Goal: Find contact information: Find contact information

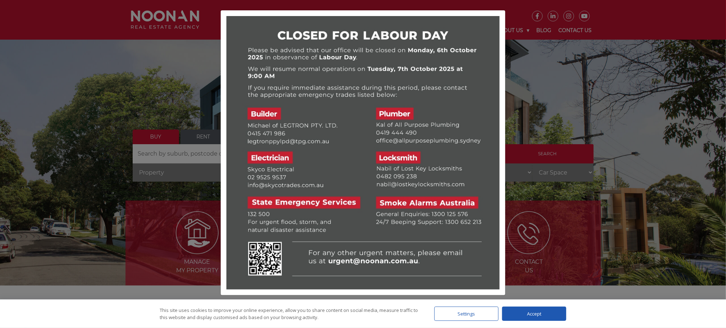
click at [586, 120] on div at bounding box center [363, 164] width 726 height 328
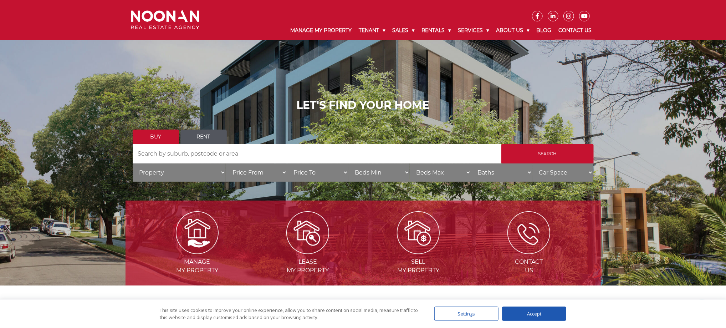
click at [585, 30] on link "Contact Us" at bounding box center [575, 30] width 40 height 19
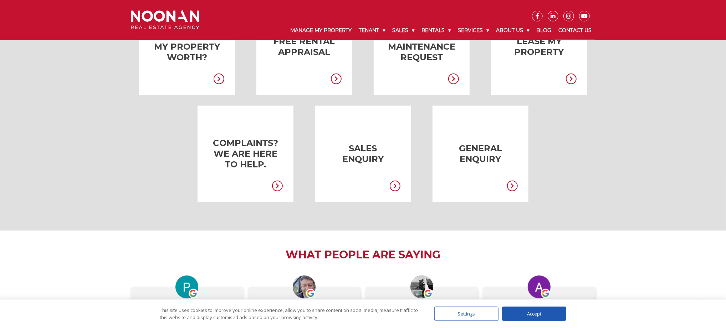
scroll to position [193, 0]
click at [229, 159] on link at bounding box center [235, 154] width 96 height 96
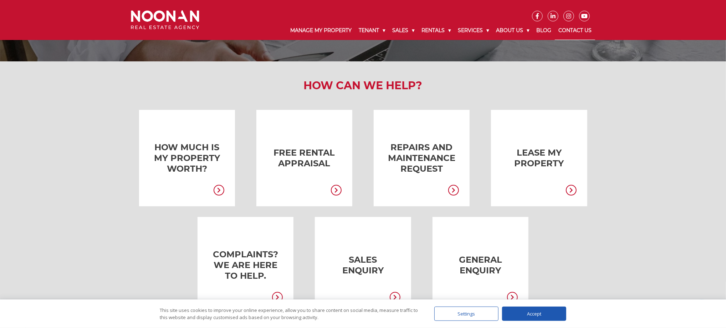
scroll to position [75, 0]
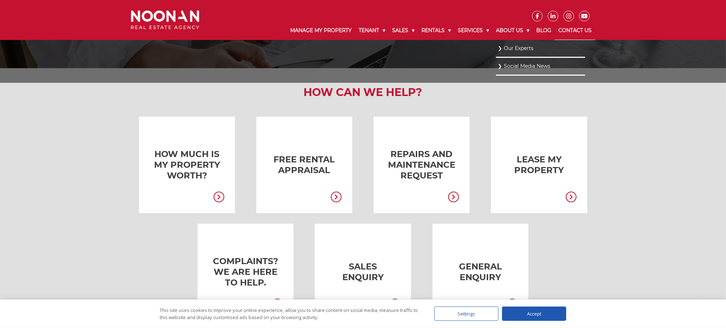
click at [524, 53] on link "Our Experts" at bounding box center [541, 49] width 86 height 10
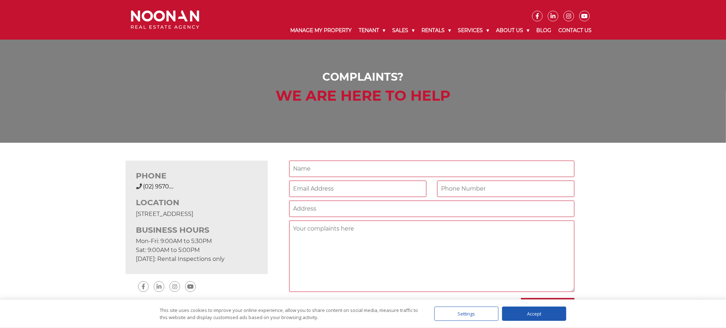
click at [167, 187] on span "(02) 9570...." at bounding box center [158, 186] width 30 height 7
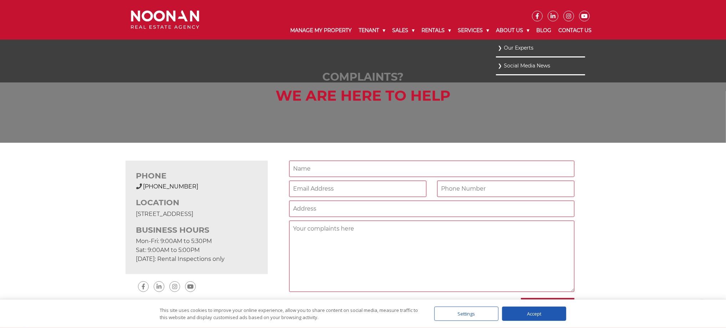
click at [510, 47] on link "Our Experts" at bounding box center [541, 48] width 86 height 10
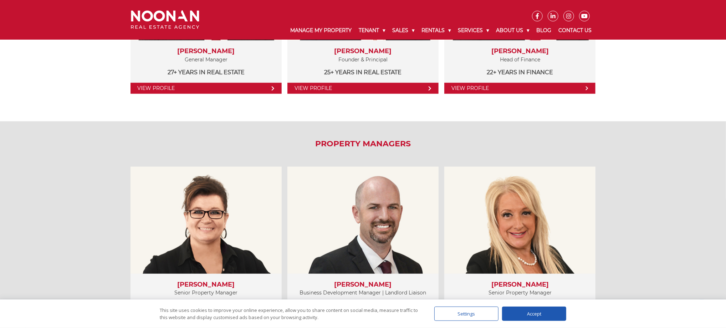
scroll to position [253, 0]
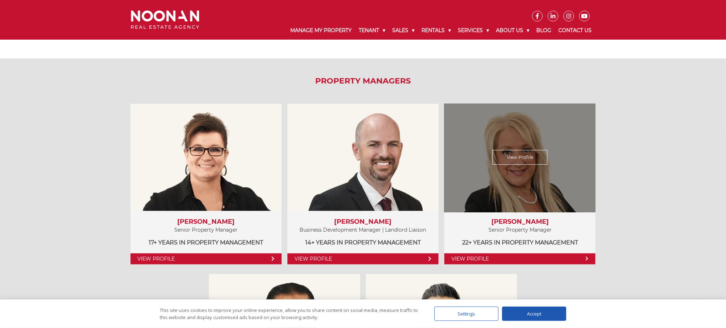
scroll to position [327, 0]
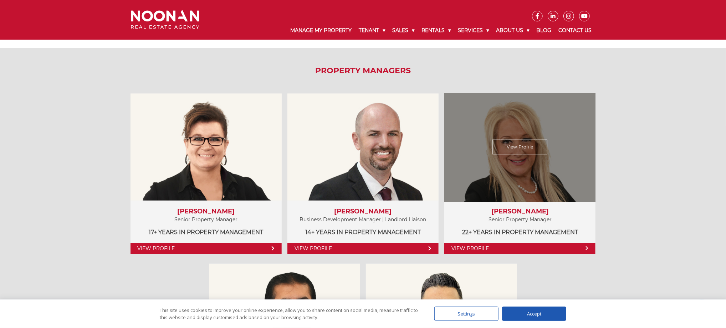
click at [489, 247] on link "View Profile" at bounding box center [519, 248] width 151 height 11
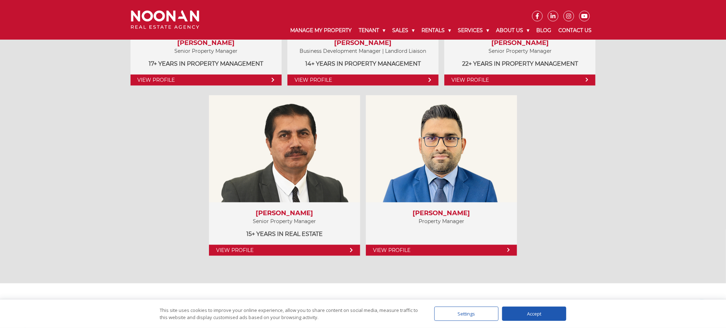
scroll to position [496, 0]
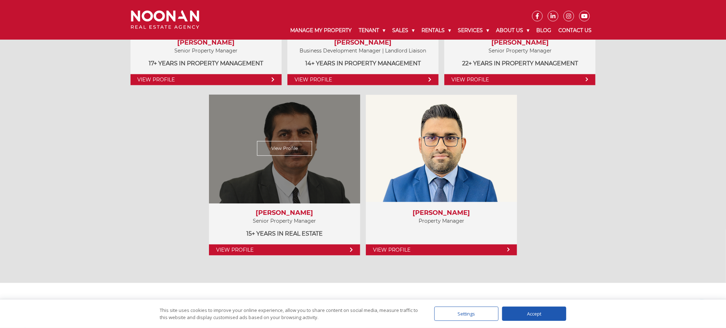
click at [273, 250] on link "View Profile" at bounding box center [284, 249] width 151 height 11
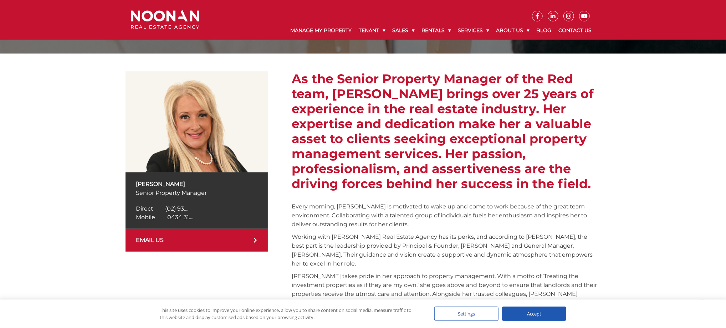
scroll to position [96, 0]
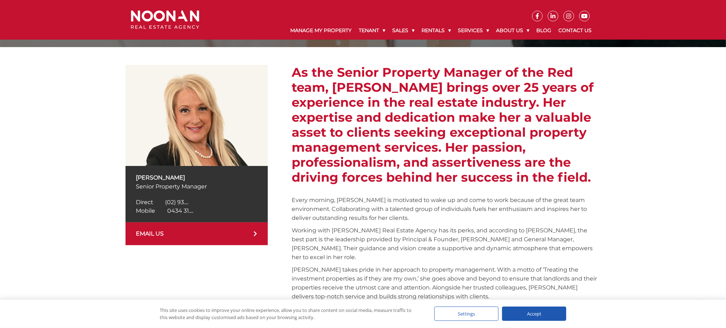
click at [182, 212] on span "0434 31...." at bounding box center [181, 210] width 26 height 7
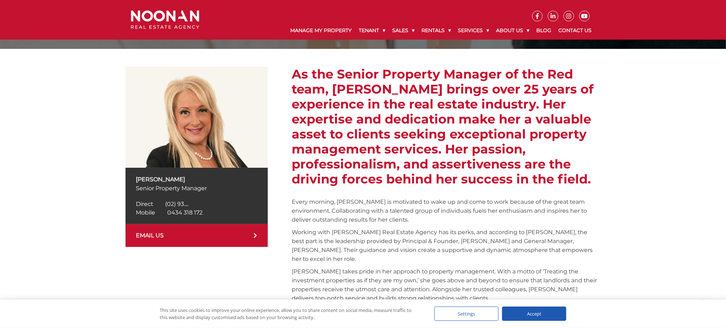
scroll to position [93, 0]
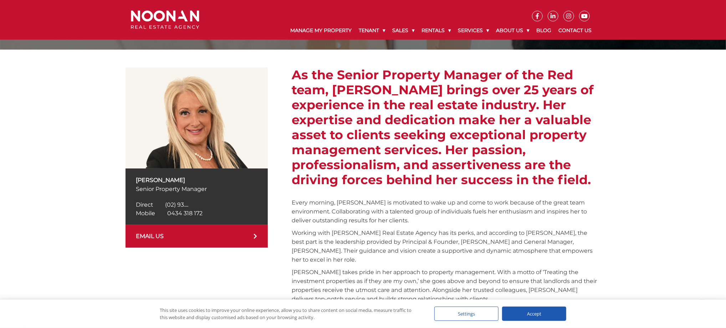
click at [205, 236] on link "EMAIL US" at bounding box center [197, 236] width 143 height 23
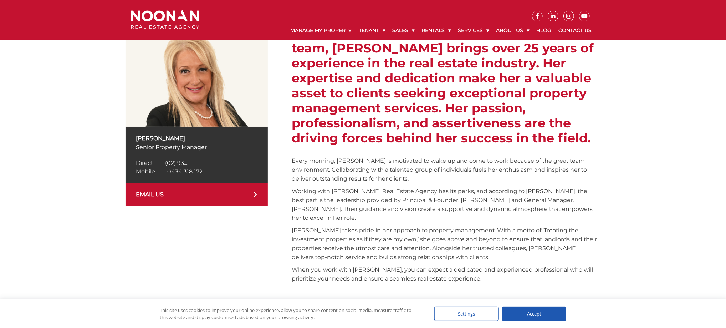
scroll to position [137, 0]
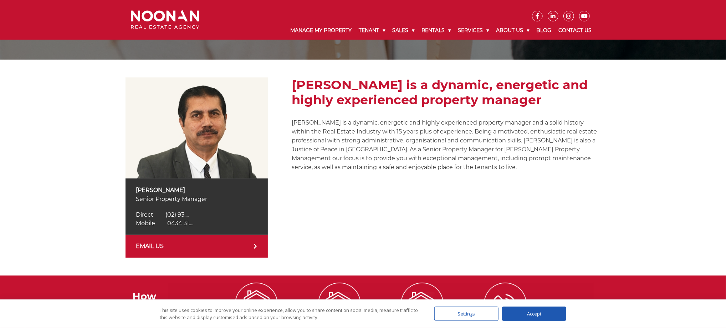
scroll to position [84, 0]
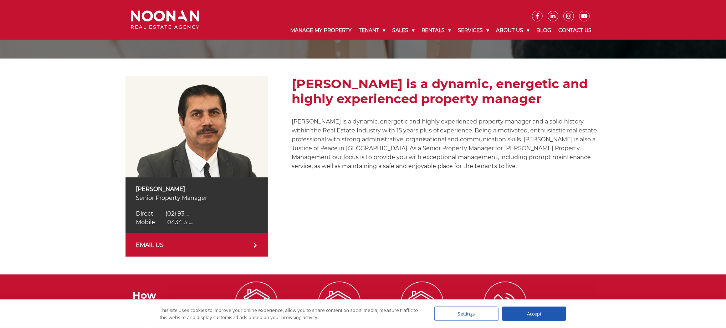
click at [174, 247] on link "EMAIL US" at bounding box center [197, 245] width 143 height 23
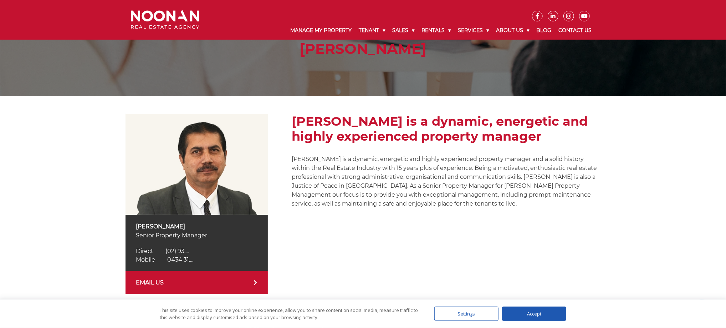
scroll to position [0, 0]
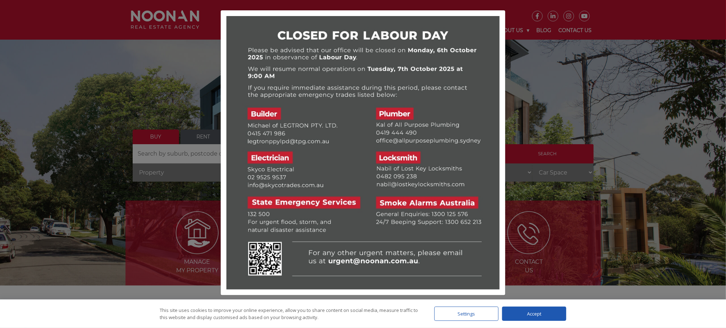
click at [580, 127] on div at bounding box center [363, 164] width 726 height 328
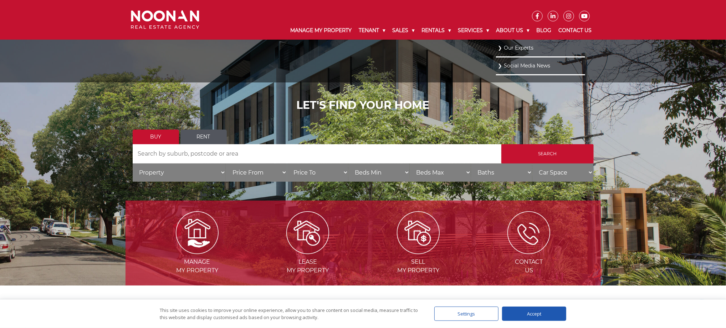
click at [523, 50] on link "Our Experts" at bounding box center [541, 48] width 86 height 10
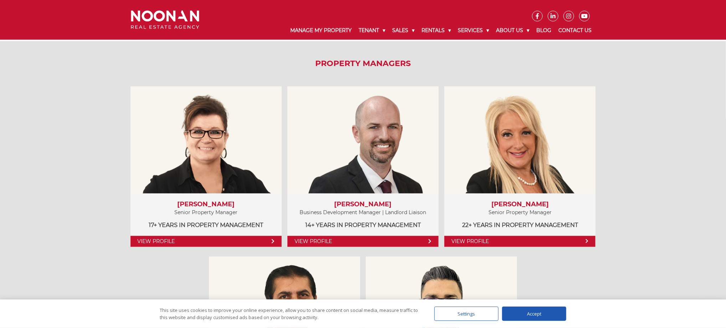
scroll to position [342, 0]
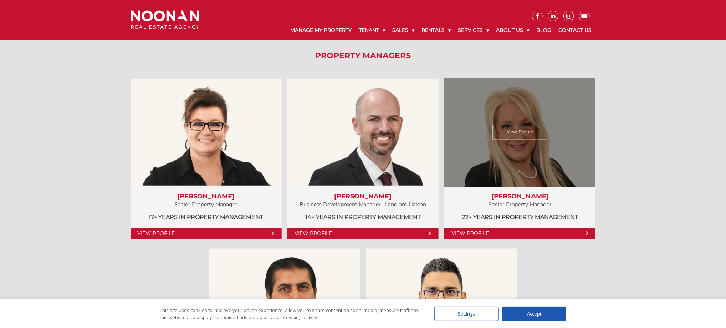
click at [534, 233] on link "View Profile" at bounding box center [519, 233] width 151 height 11
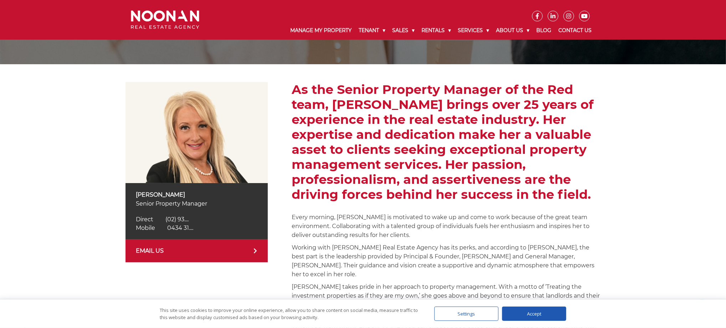
scroll to position [112, 0]
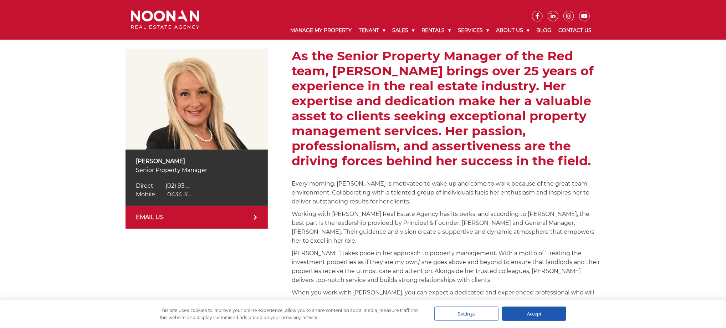
click at [192, 194] on span "0434 31...." at bounding box center [181, 194] width 26 height 7
